Goal: Information Seeking & Learning: Find specific fact

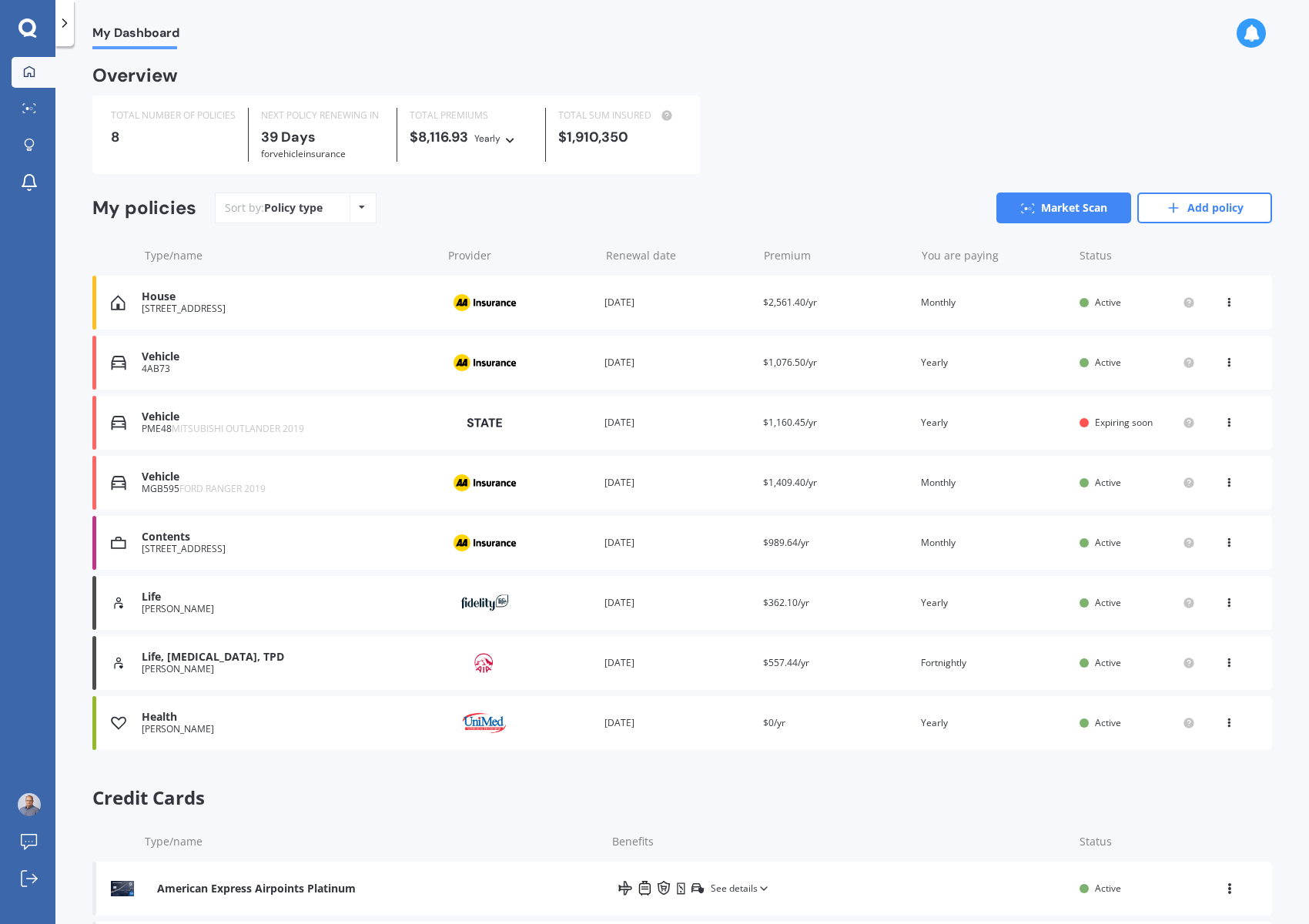
click at [345, 298] on div "House" at bounding box center [288, 297] width 292 height 13
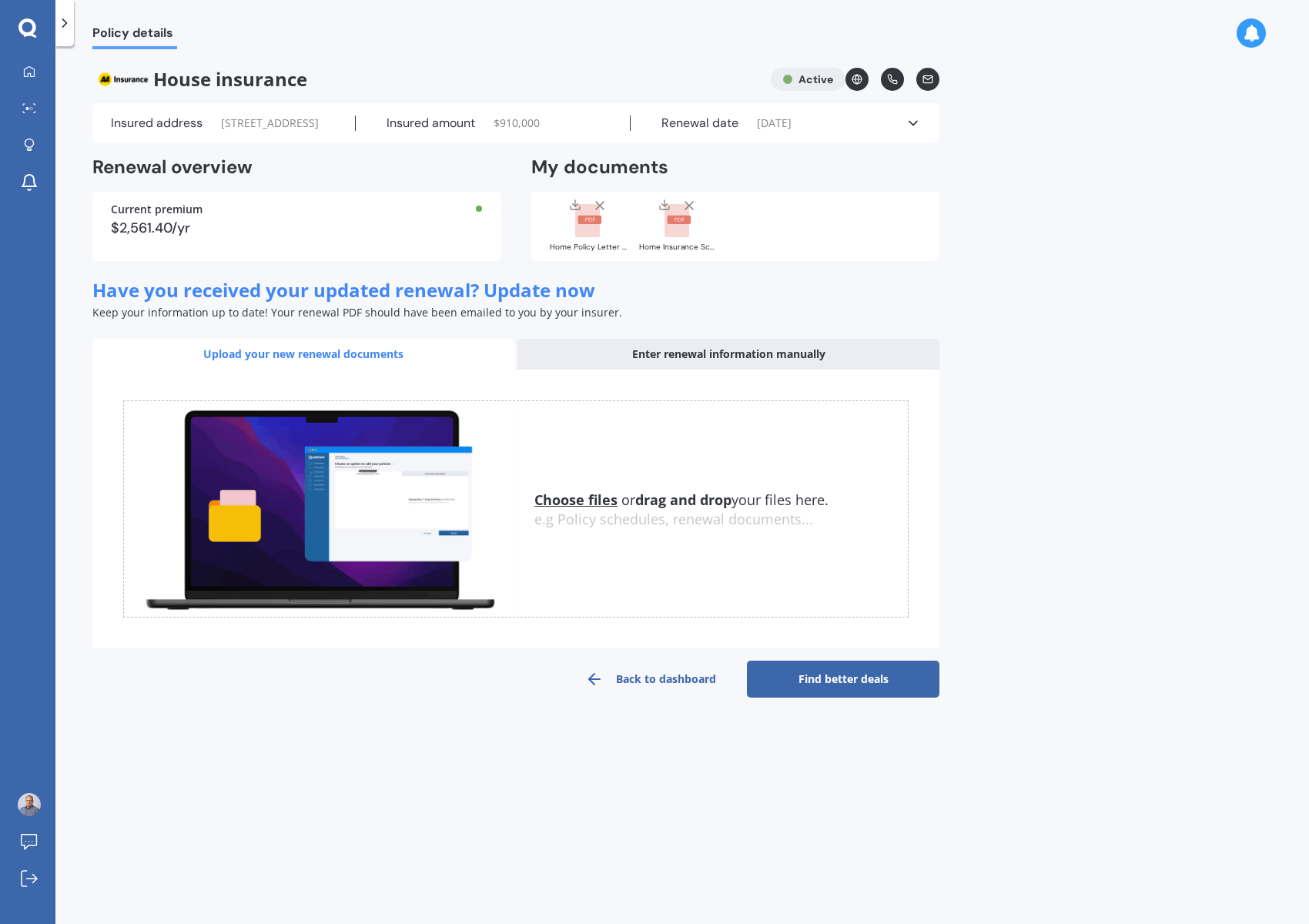
click at [803, 122] on div "Renewal date 11/11/2025" at bounding box center [768, 123] width 275 height 15
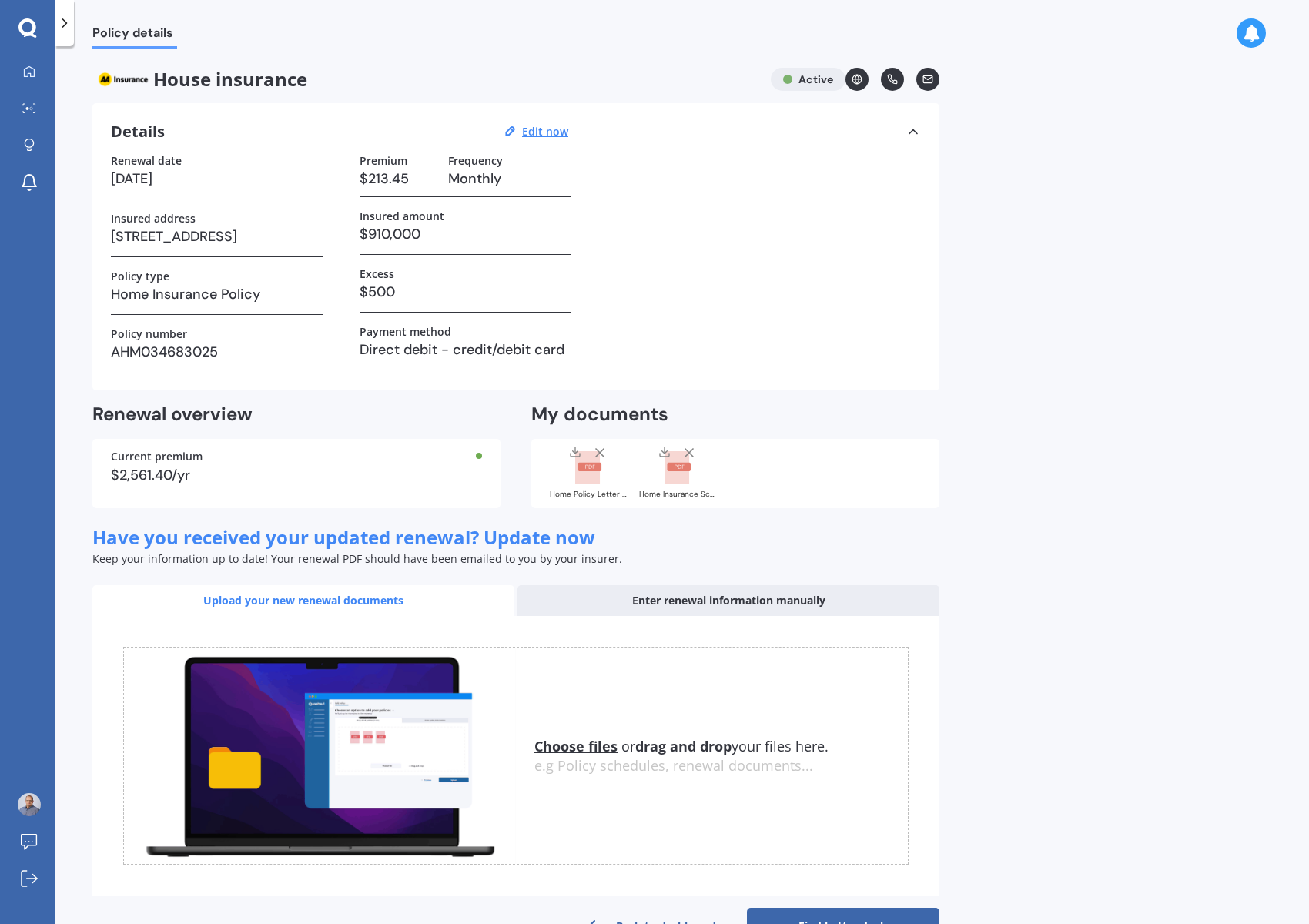
click at [168, 351] on h3 "AHM034683025" at bounding box center [216, 352] width 212 height 23
copy h3 "AHM034683025"
